Goal: Transaction & Acquisition: Purchase product/service

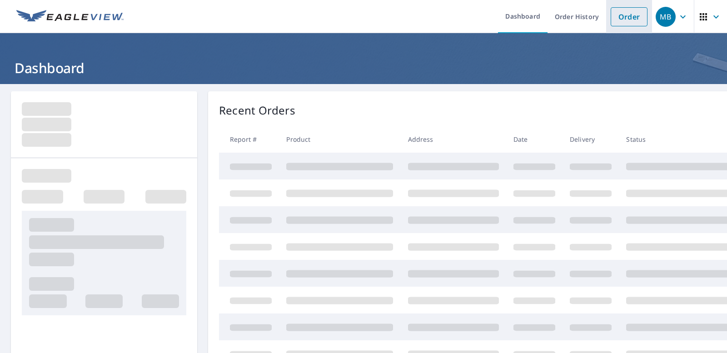
click at [626, 19] on link "Order" at bounding box center [629, 16] width 37 height 19
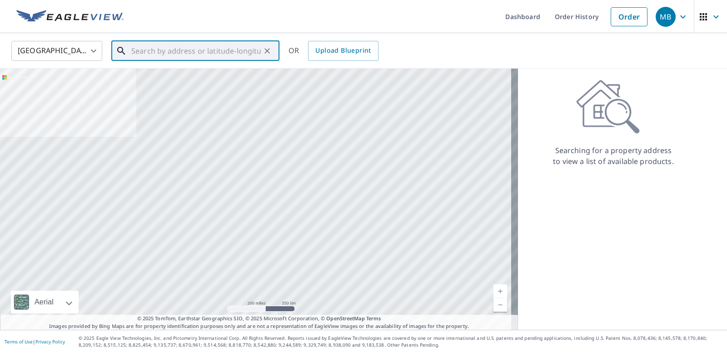
click at [154, 52] on input "text" at bounding box center [196, 50] width 130 height 25
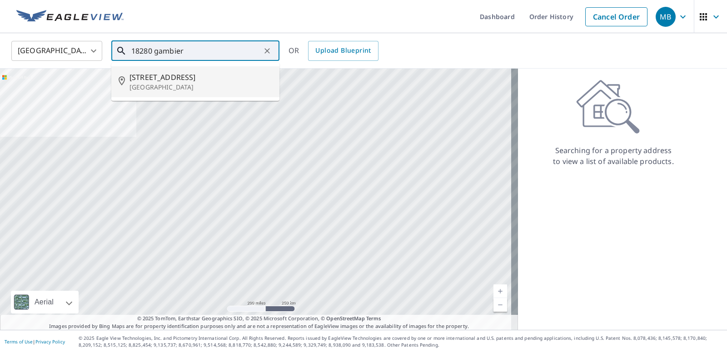
click at [151, 78] on span "[STREET_ADDRESS]" at bounding box center [201, 77] width 143 height 11
type input "[STREET_ADDRESS]"
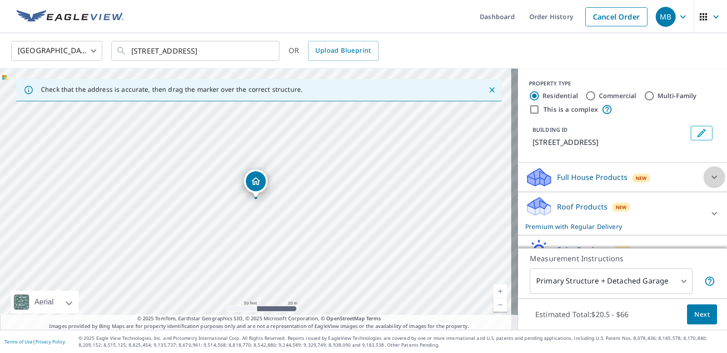
click at [709, 183] on icon at bounding box center [714, 177] width 11 height 11
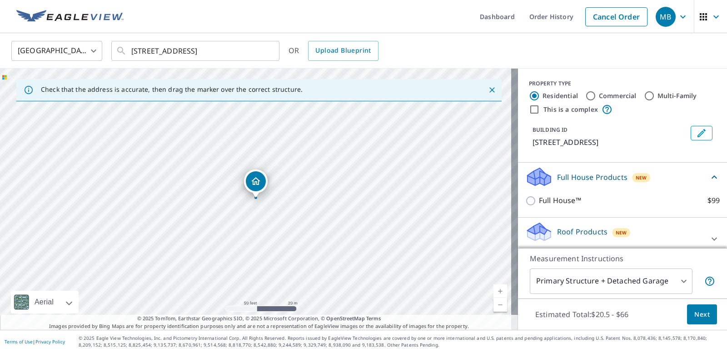
click at [709, 183] on icon at bounding box center [714, 177] width 11 height 11
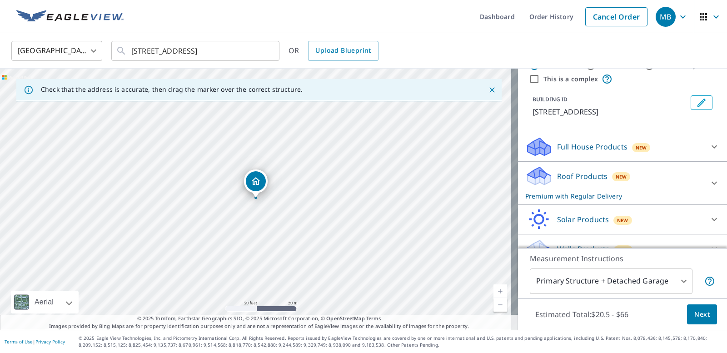
scroll to position [32, 0]
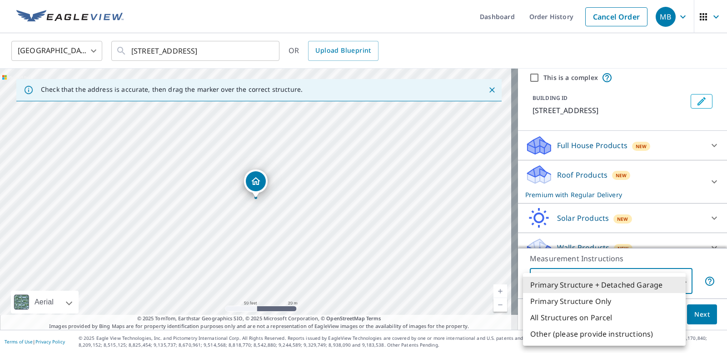
click at [671, 282] on body "MB MB Dashboard Order History Cancel Order MB [GEOGRAPHIC_DATA] [GEOGRAPHIC_DAT…" at bounding box center [363, 176] width 727 height 353
click at [607, 301] on li "Primary Structure Only" at bounding box center [604, 301] width 163 height 16
type input "2"
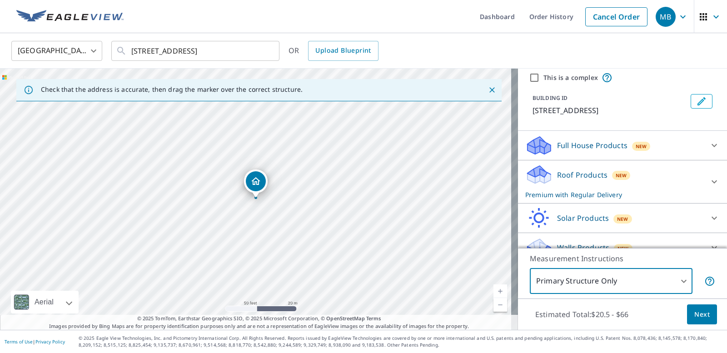
click at [706, 315] on button "Next" at bounding box center [702, 314] width 30 height 20
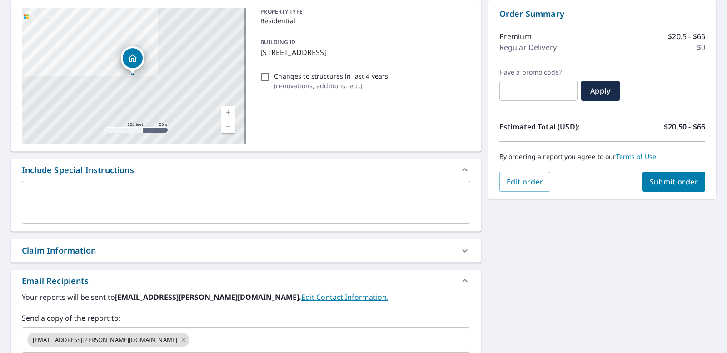
scroll to position [136, 0]
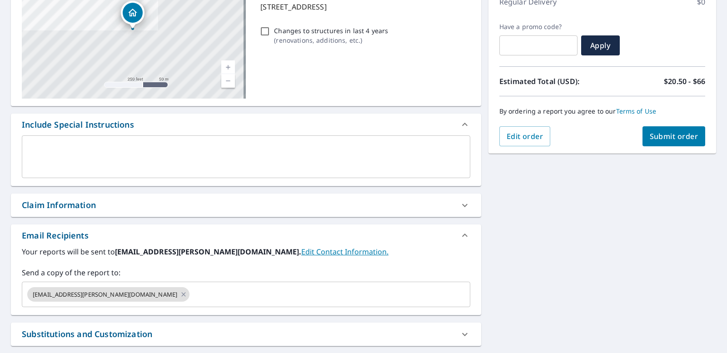
click at [663, 140] on span "Submit order" at bounding box center [674, 136] width 49 height 10
checkbox input "true"
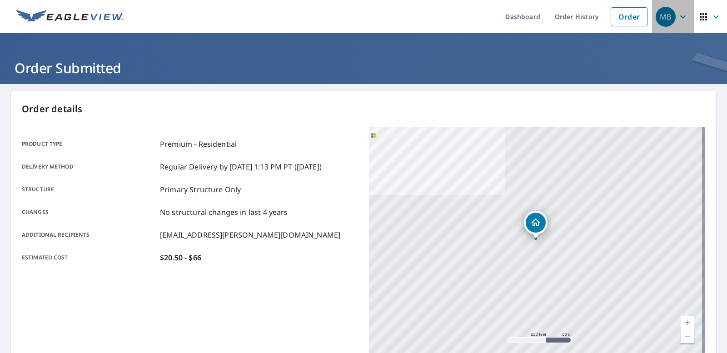
click at [679, 15] on icon "button" at bounding box center [683, 16] width 11 height 11
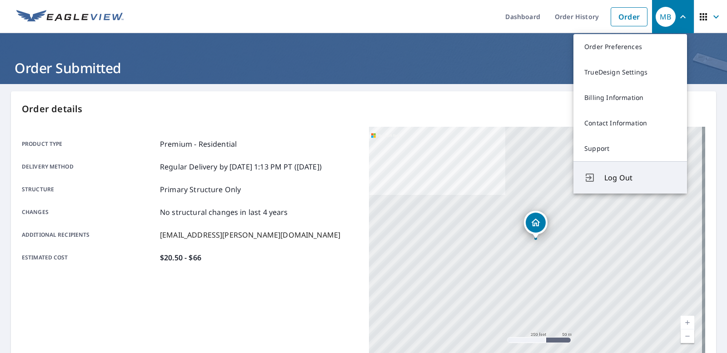
click at [626, 179] on span "Log Out" at bounding box center [640, 177] width 72 height 11
